Goal: Information Seeking & Learning: Learn about a topic

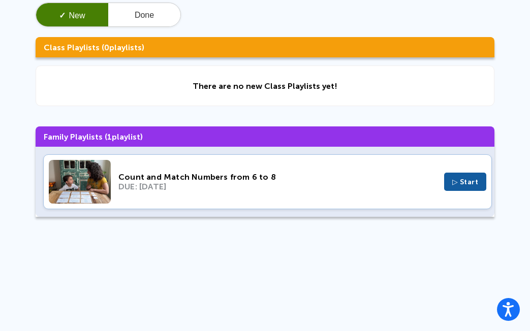
scroll to position [51, 0]
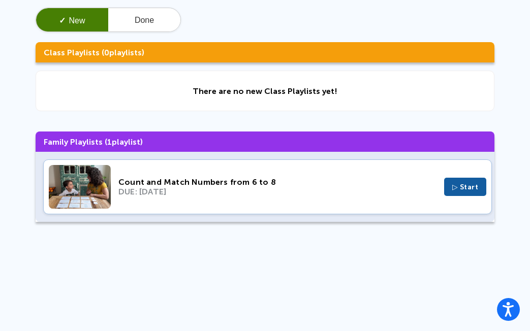
click at [454, 186] on span "▷ Start" at bounding box center [465, 187] width 26 height 9
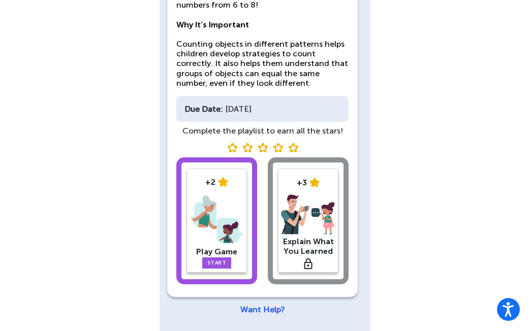
scroll to position [140, 0]
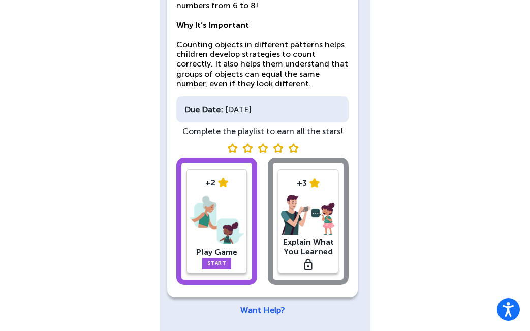
click at [225, 259] on link "Start" at bounding box center [216, 263] width 29 height 11
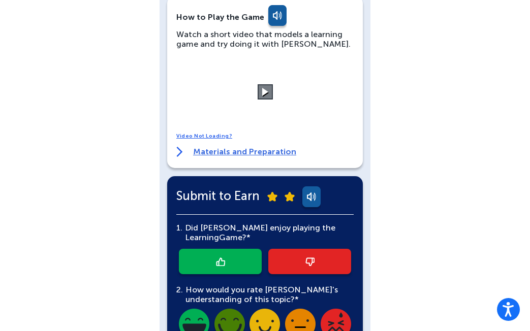
scroll to position [197, 0]
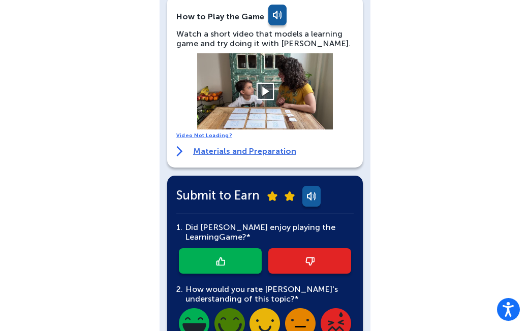
click at [268, 90] on button at bounding box center [265, 92] width 18 height 18
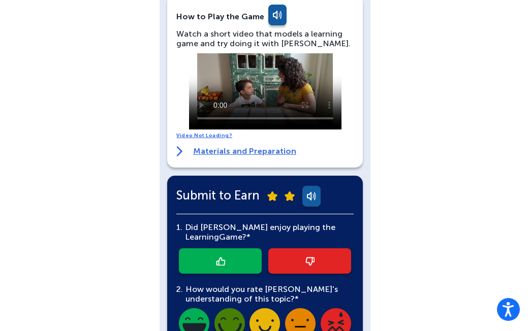
drag, startPoint x: 206, startPoint y: 64, endPoint x: 205, endPoint y: 70, distance: 6.6
click at [205, 70] on video at bounding box center [265, 91] width 152 height 76
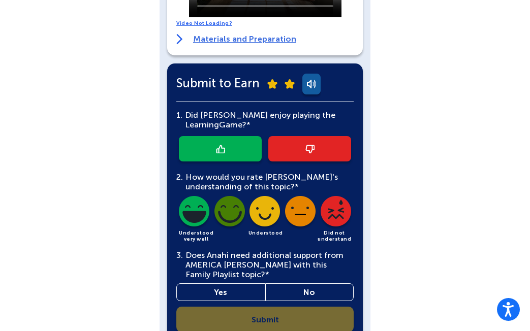
scroll to position [314, 0]
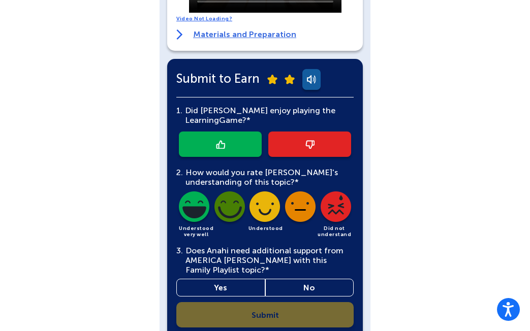
click at [189, 192] on img at bounding box center [194, 209] width 35 height 35
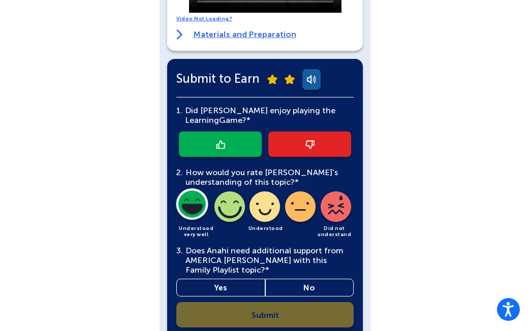
click at [207, 138] on link at bounding box center [220, 144] width 83 height 25
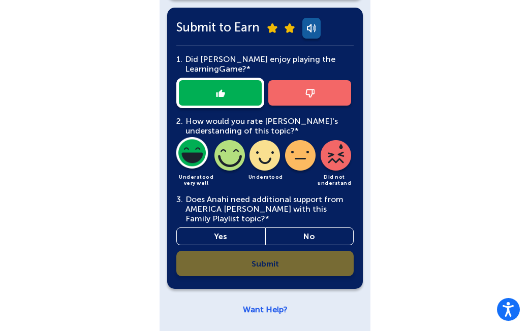
scroll to position [365, 0]
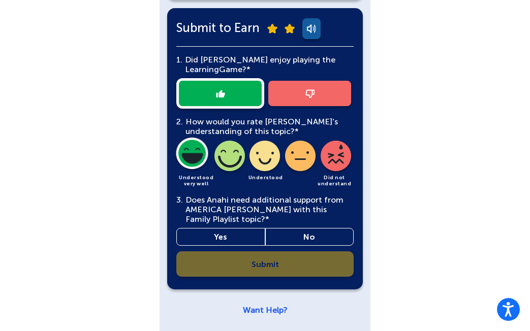
click at [285, 236] on link "No" at bounding box center [309, 237] width 89 height 18
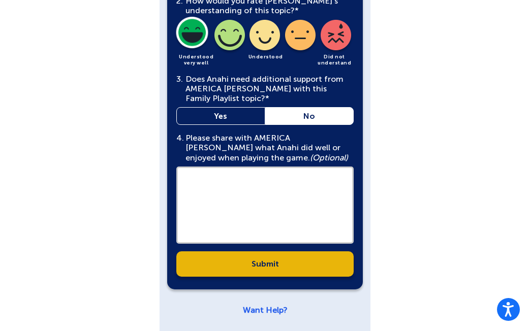
scroll to position [485, 0]
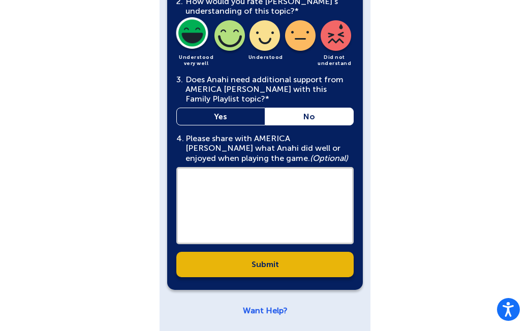
click at [278, 267] on link "Submit" at bounding box center [264, 264] width 177 height 25
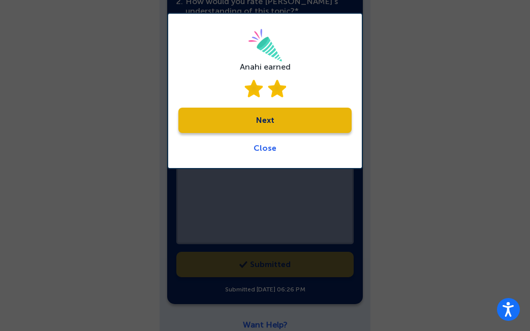
click at [266, 121] on link "Next" at bounding box center [264, 120] width 173 height 25
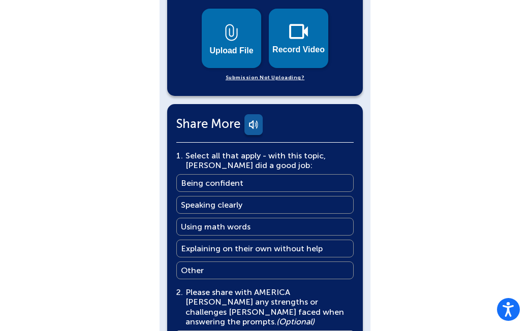
scroll to position [547, 0]
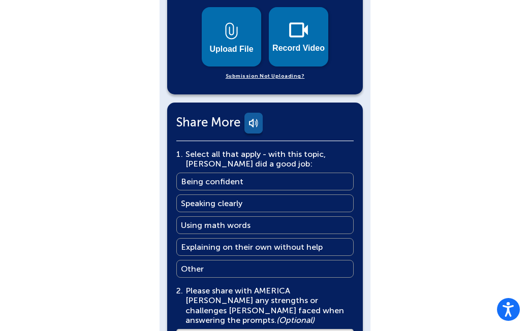
click at [212, 177] on main "Being confident" at bounding box center [212, 182] width 63 height 10
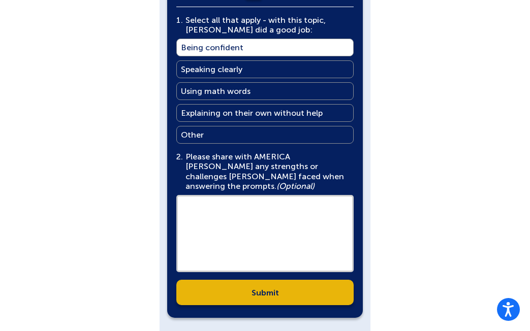
scroll to position [679, 0]
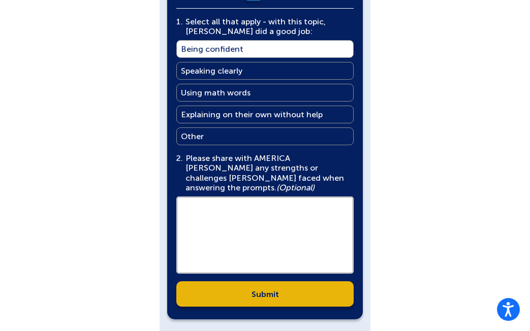
click at [285, 282] on link "Submit" at bounding box center [264, 294] width 177 height 25
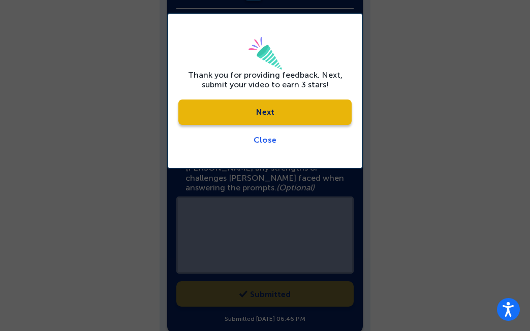
click at [254, 119] on link "Next" at bounding box center [264, 112] width 173 height 25
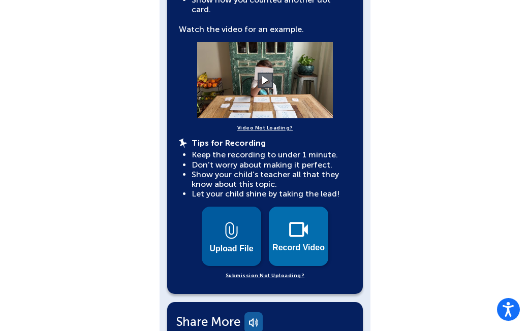
scroll to position [328, 0]
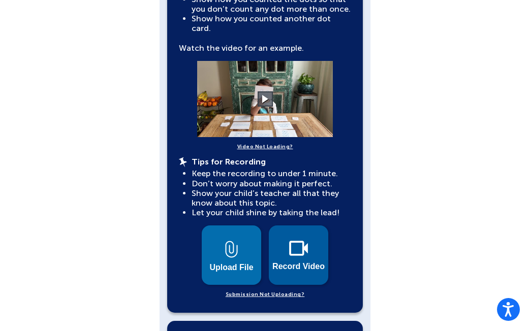
click at [310, 262] on span "Record Video" at bounding box center [298, 266] width 52 height 9
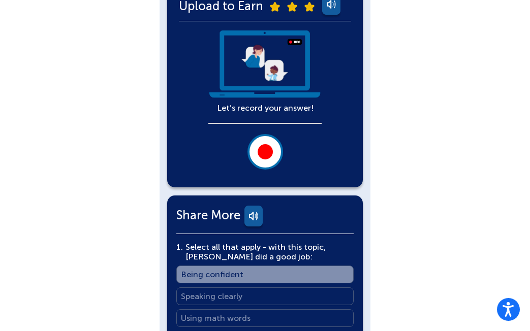
scroll to position [229, 0]
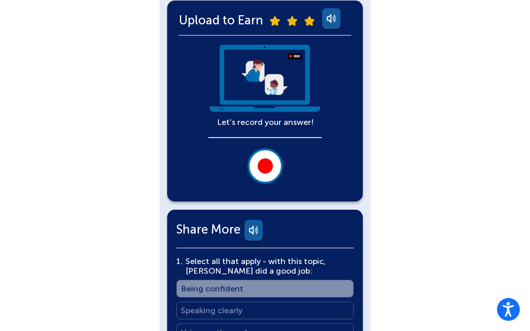
click at [267, 166] on div at bounding box center [265, 166] width 15 height 15
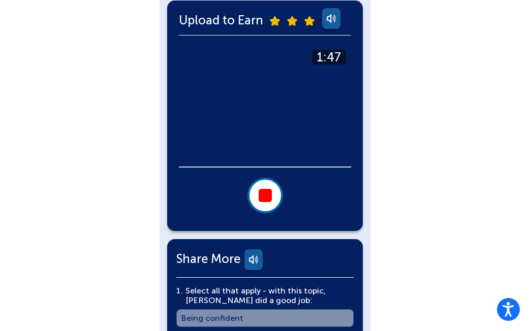
click at [258, 185] on button at bounding box center [265, 196] width 36 height 36
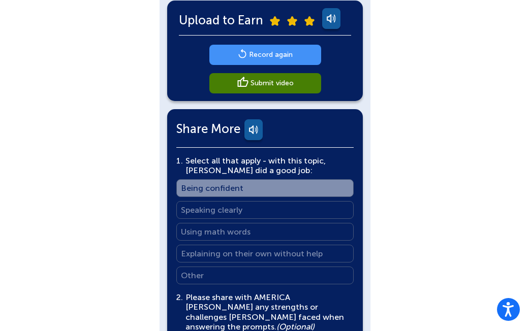
click at [254, 58] on main "Record again" at bounding box center [271, 55] width 44 height 10
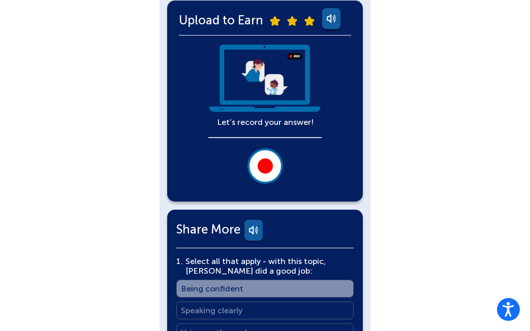
click at [267, 161] on div at bounding box center [265, 166] width 15 height 15
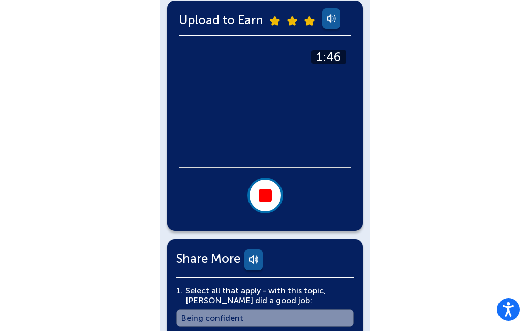
click at [266, 200] on div at bounding box center [265, 195] width 13 height 13
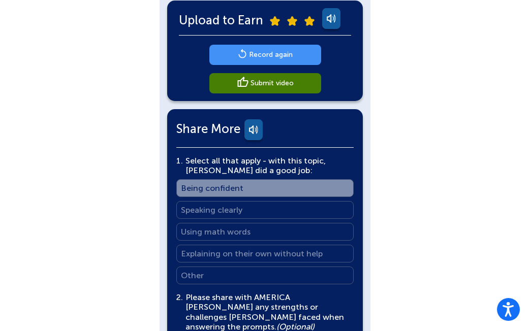
click at [279, 86] on main "Submit video" at bounding box center [272, 83] width 43 height 10
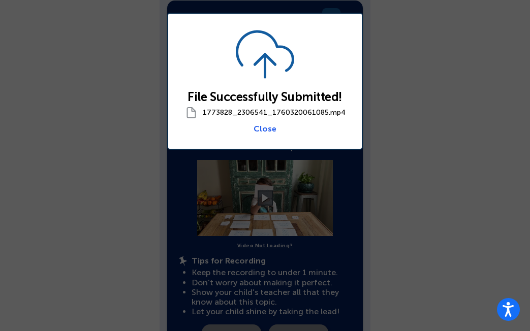
click at [269, 130] on link "Close" at bounding box center [265, 129] width 23 height 10
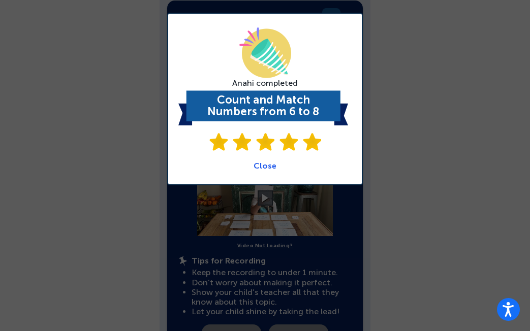
click at [262, 165] on link "Close" at bounding box center [265, 166] width 23 height 10
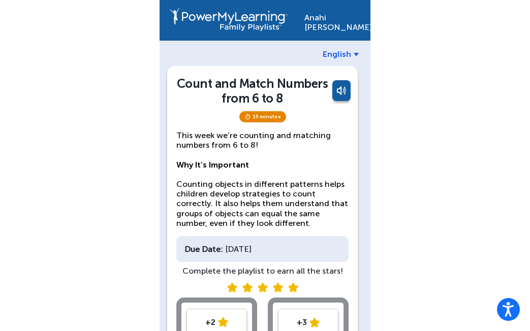
click at [303, 163] on p "This week we’re counting and matching numbers from 6 to 8! Why It’s Important C…" at bounding box center [262, 180] width 172 height 98
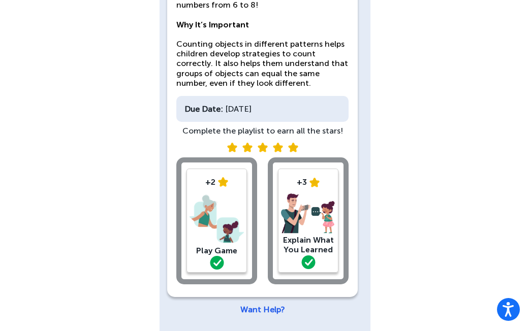
scroll to position [140, 0]
